Goal: Find specific page/section: Find specific page/section

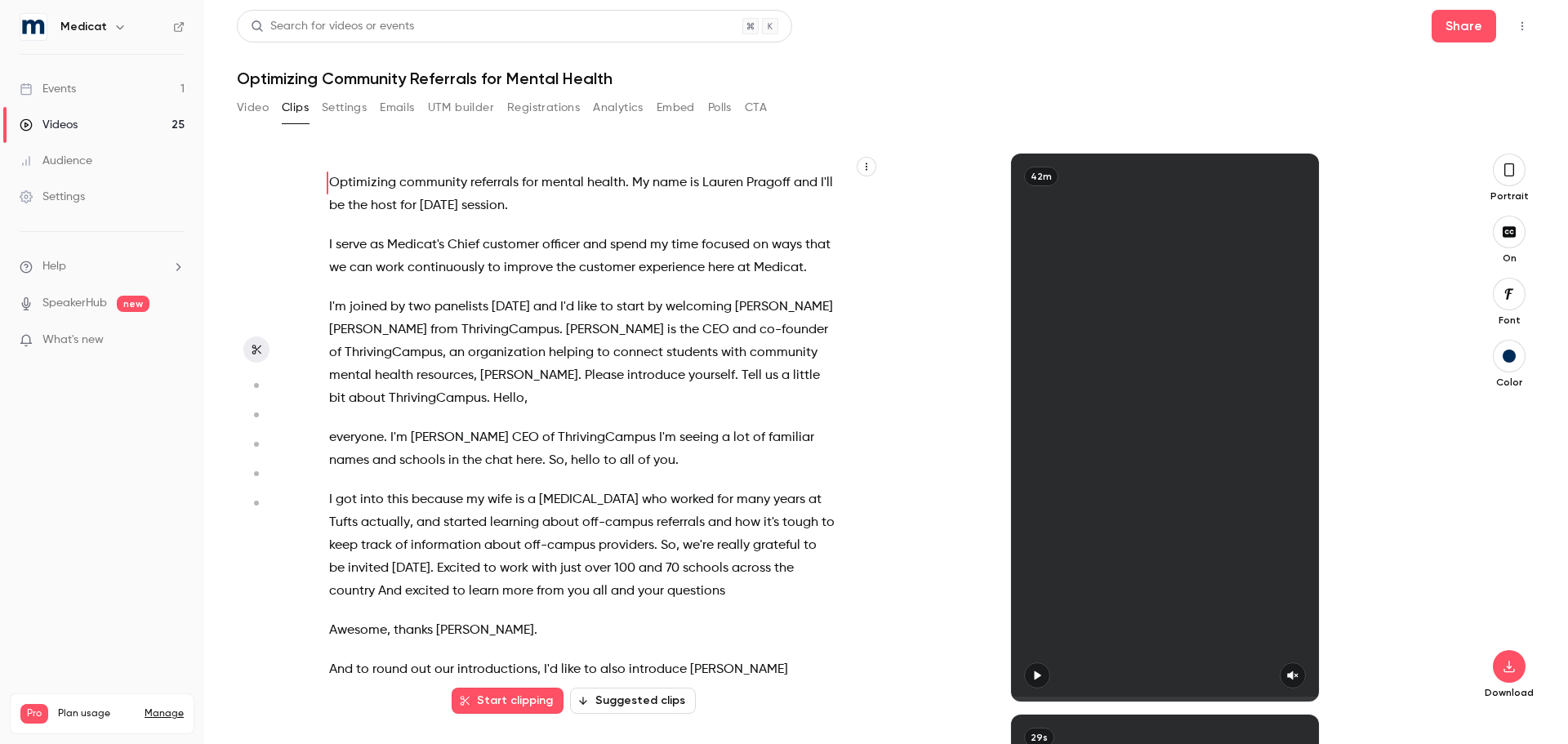
click at [66, 84] on div "Events" at bounding box center [48, 89] width 56 height 16
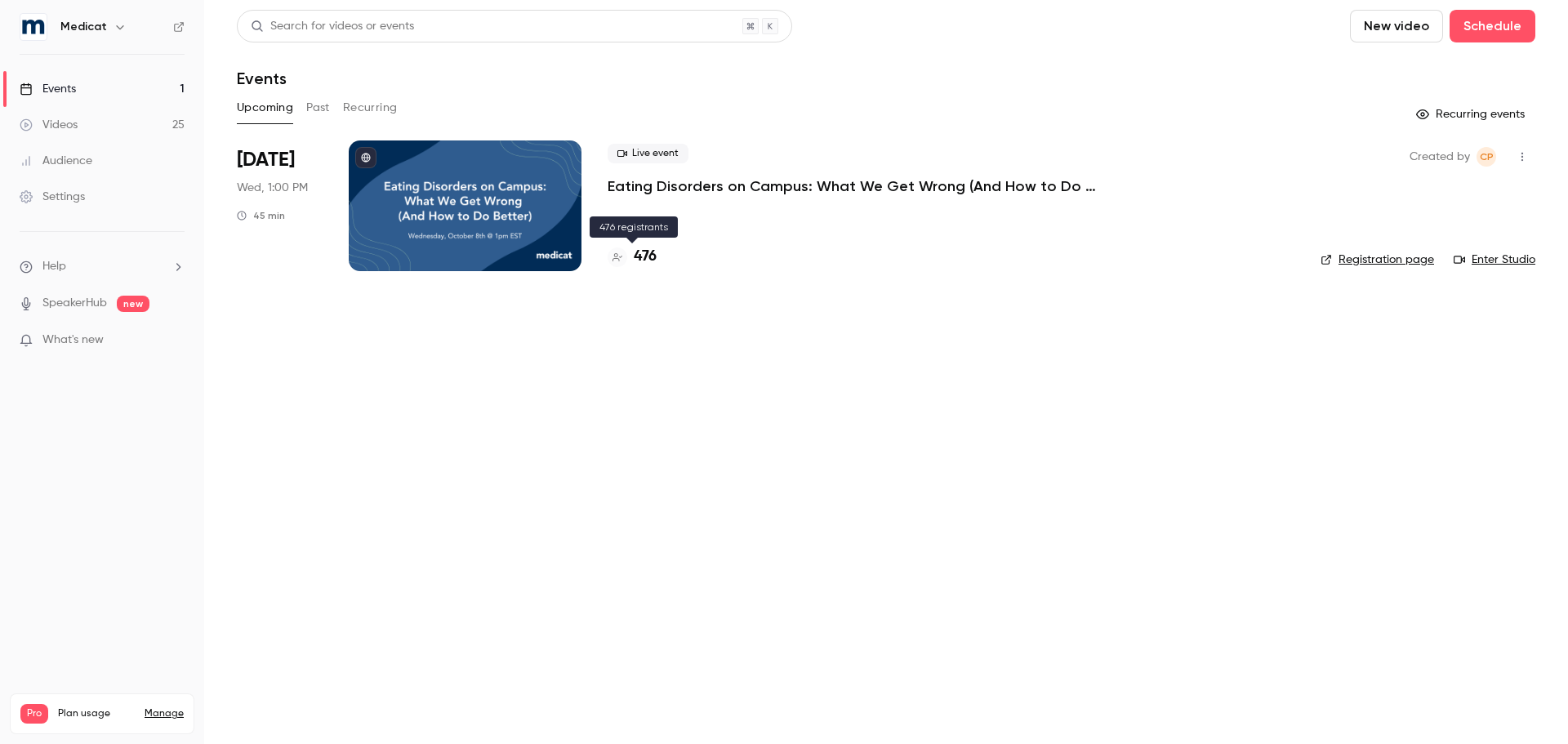
click at [638, 253] on h4 "476" at bounding box center [645, 257] width 23 height 22
